Goal: Task Accomplishment & Management: Manage account settings

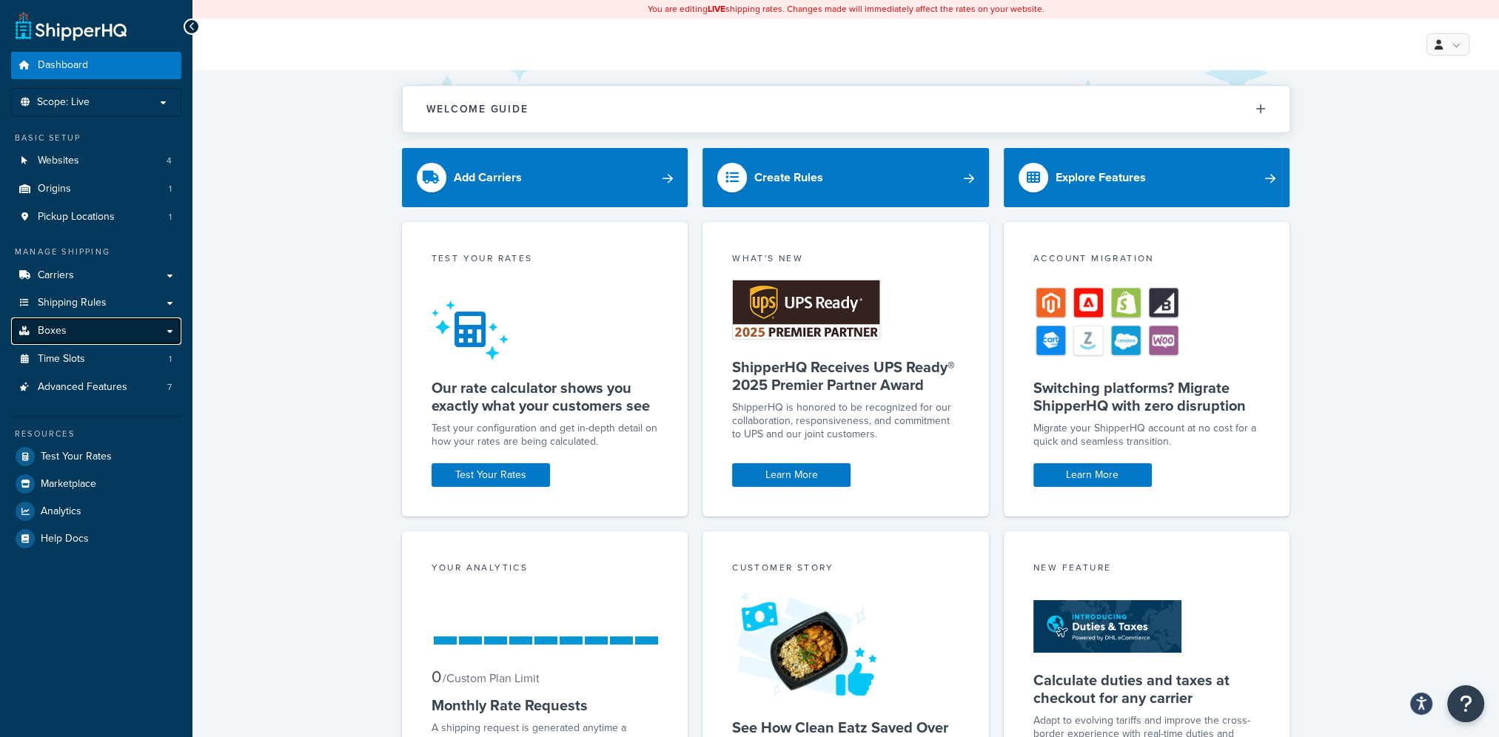
click at [89, 326] on link "Boxes" at bounding box center [96, 331] width 170 height 27
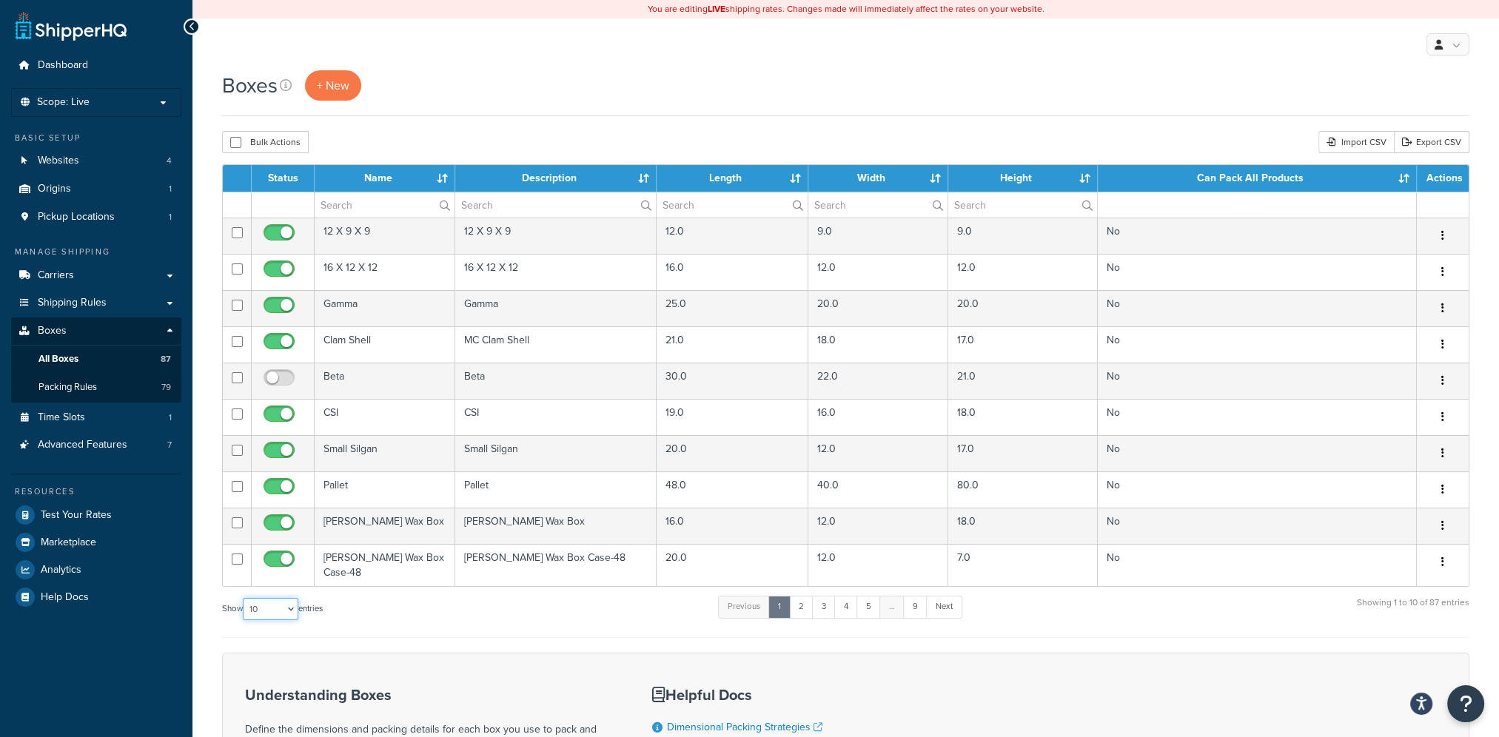
click at [284, 598] on select "10 15 25 50 100 1000" at bounding box center [271, 609] width 56 height 22
select select "1000"
click at [244, 598] on select "10 15 25 50 100 1000" at bounding box center [271, 609] width 56 height 22
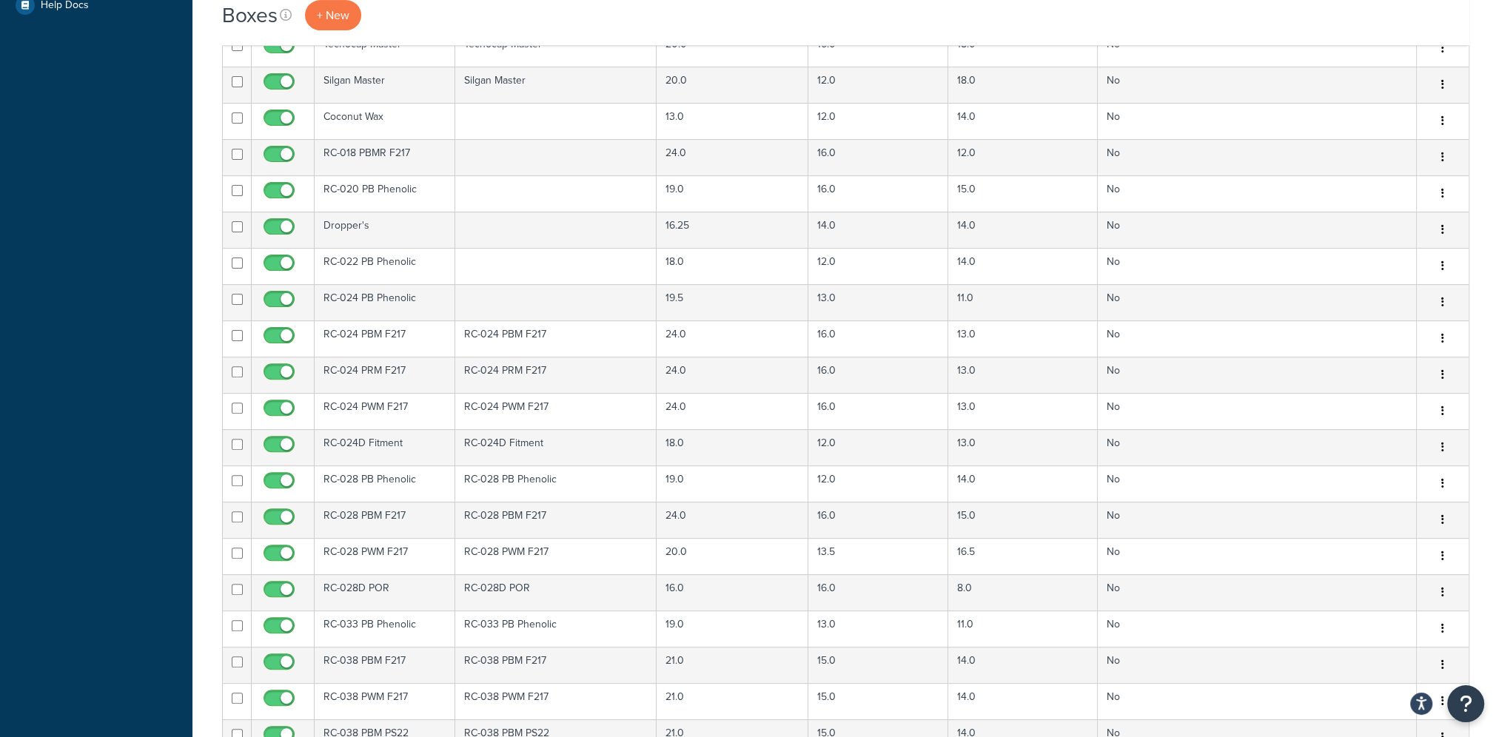
scroll to position [666, 0]
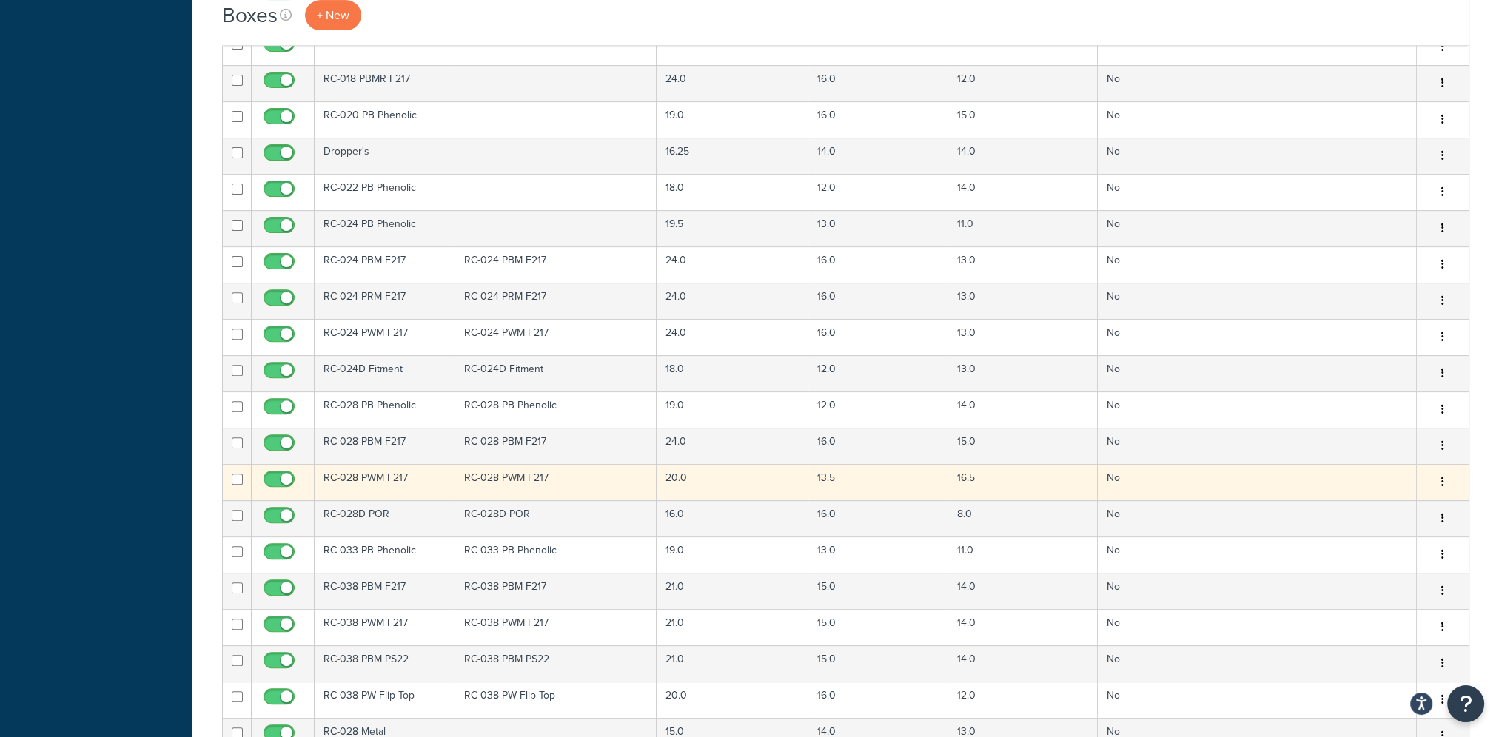
click at [539, 472] on td "RC-028 PWM F217" at bounding box center [555, 482] width 201 height 36
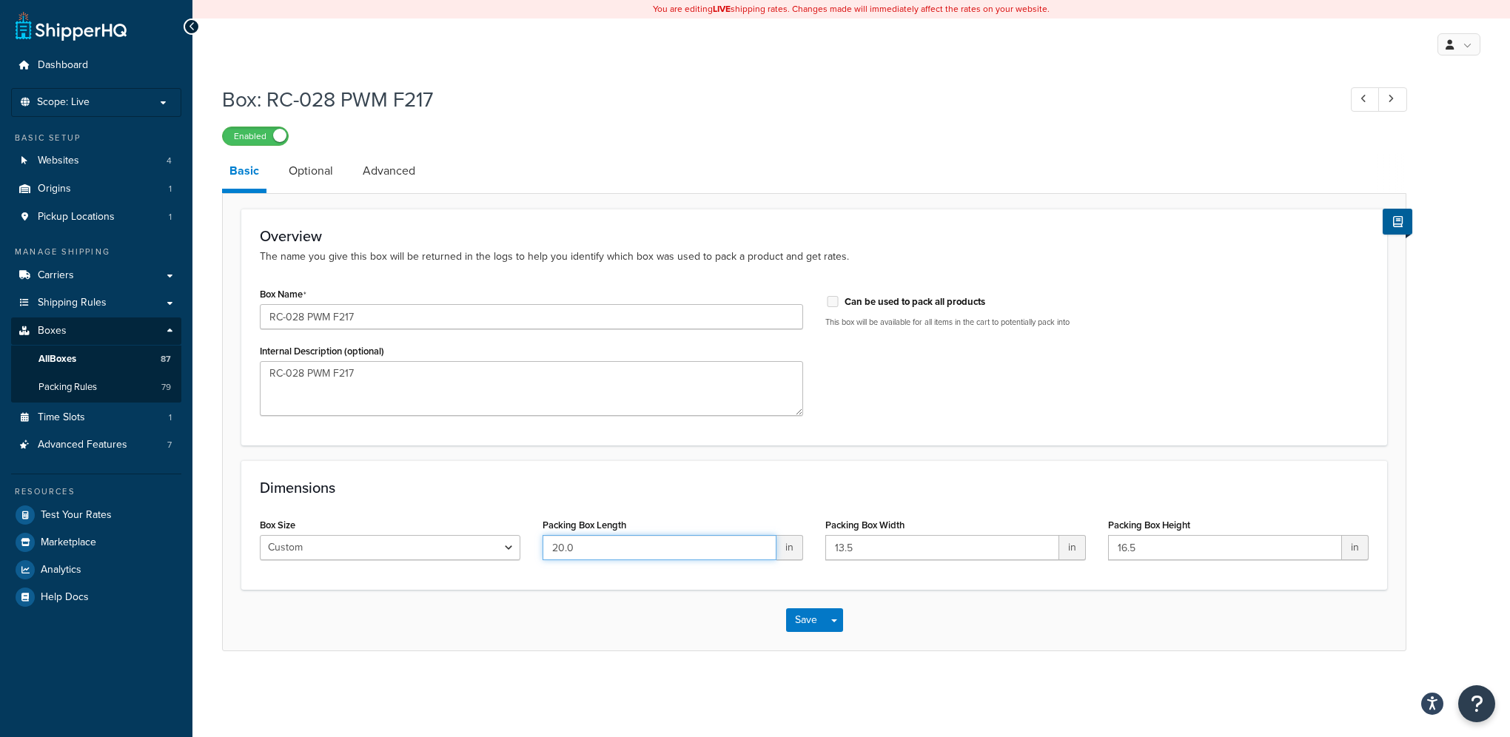
drag, startPoint x: 604, startPoint y: 541, endPoint x: 506, endPoint y: 523, distance: 100.2
click at [506, 523] on div "Box Size Custom USPS Small Flat Box USPS Medium Flat Box USPS Large Flat Box US…" at bounding box center [814, 543] width 1131 height 57
type input "23.5"
type input "15.5"
type input "14.75"
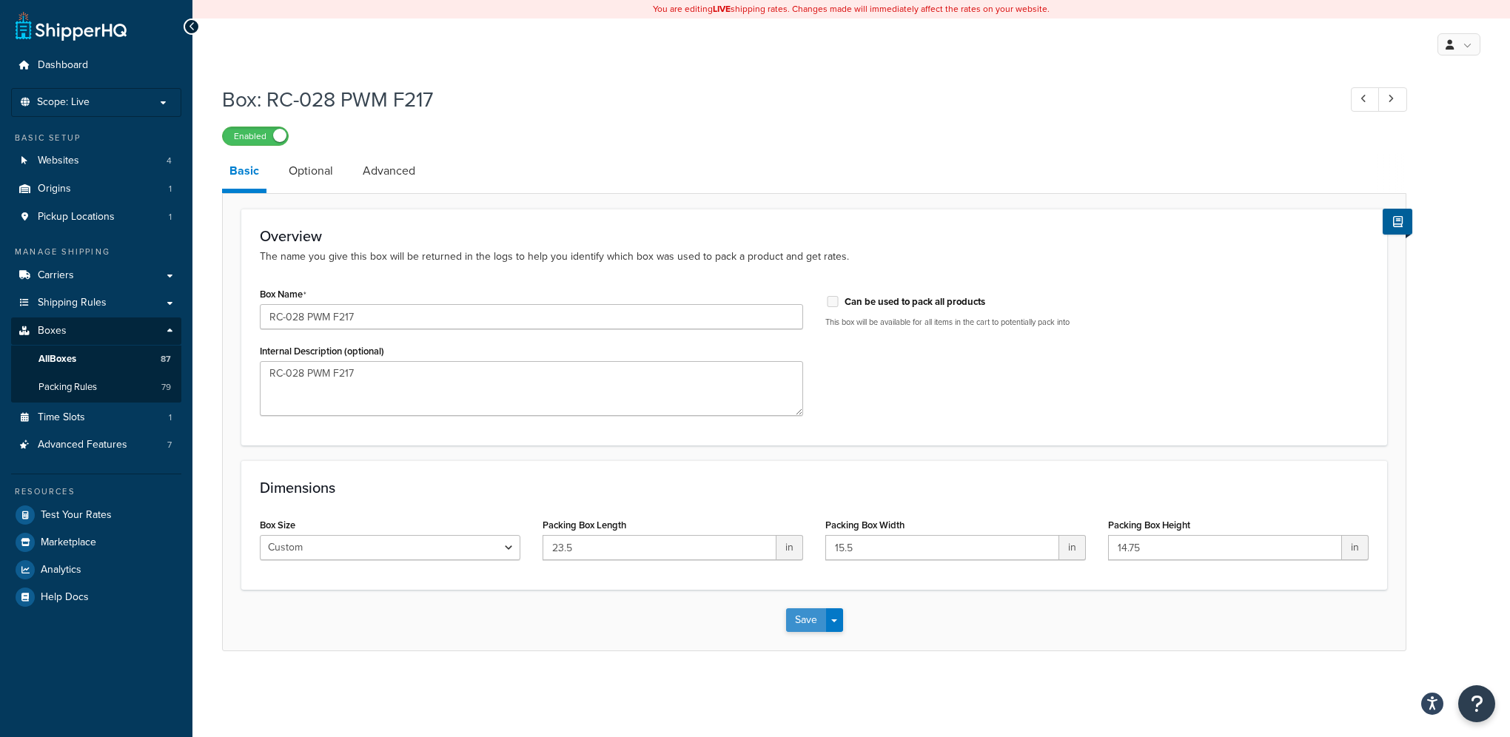
click at [799, 620] on button "Save" at bounding box center [806, 621] width 40 height 24
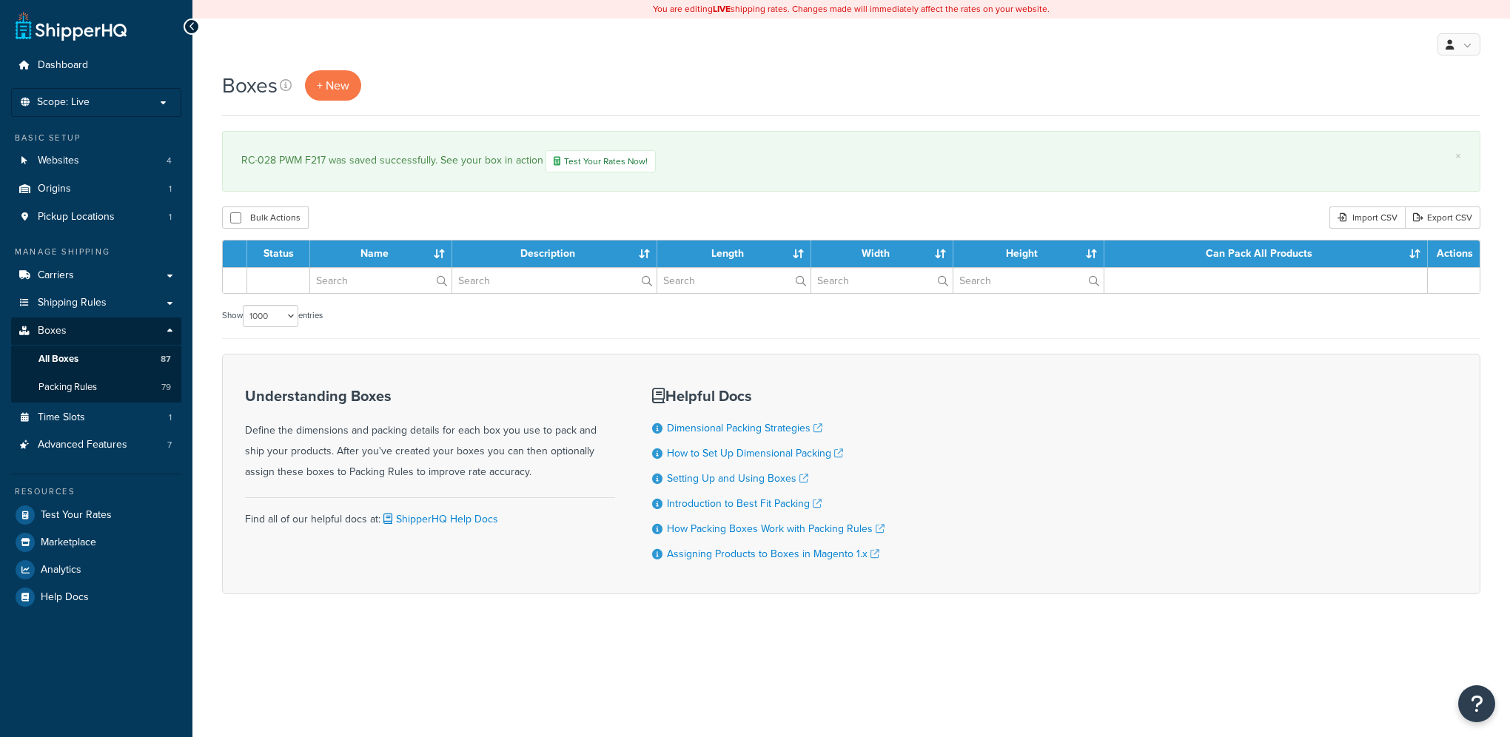
select select "1000"
